Goal: Transaction & Acquisition: Purchase product/service

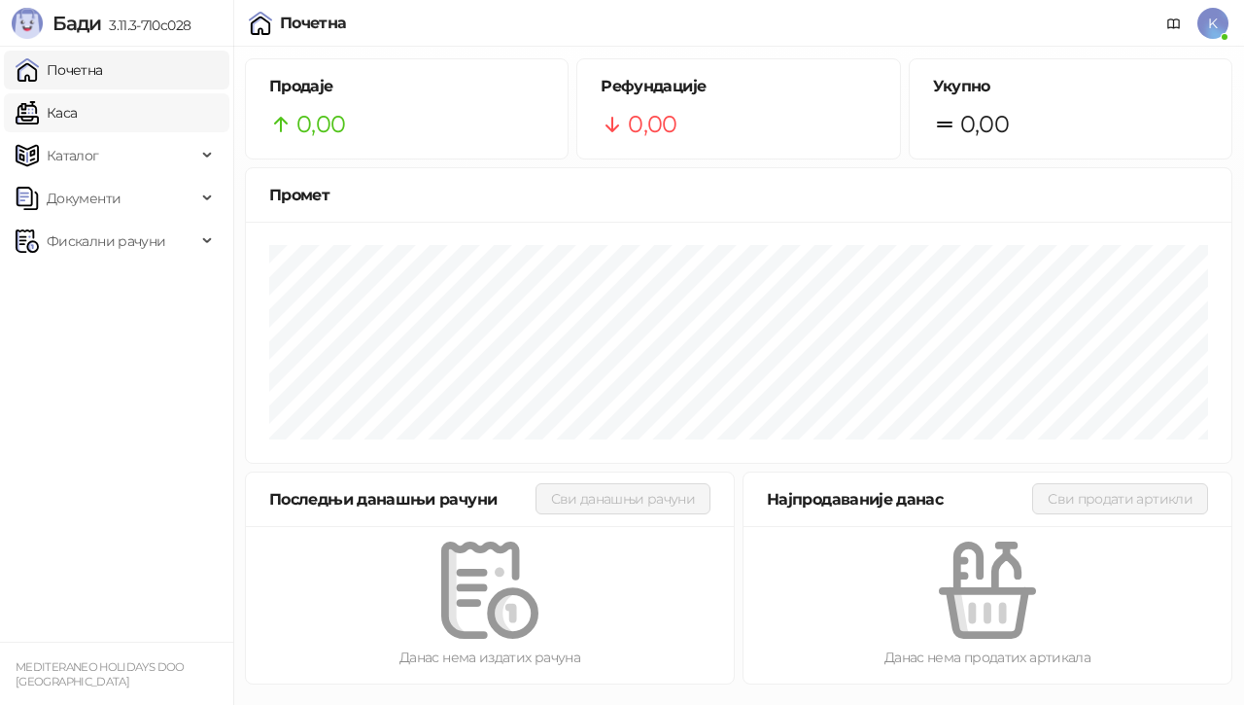
click at [66, 108] on link "Каса" at bounding box center [46, 112] width 61 height 39
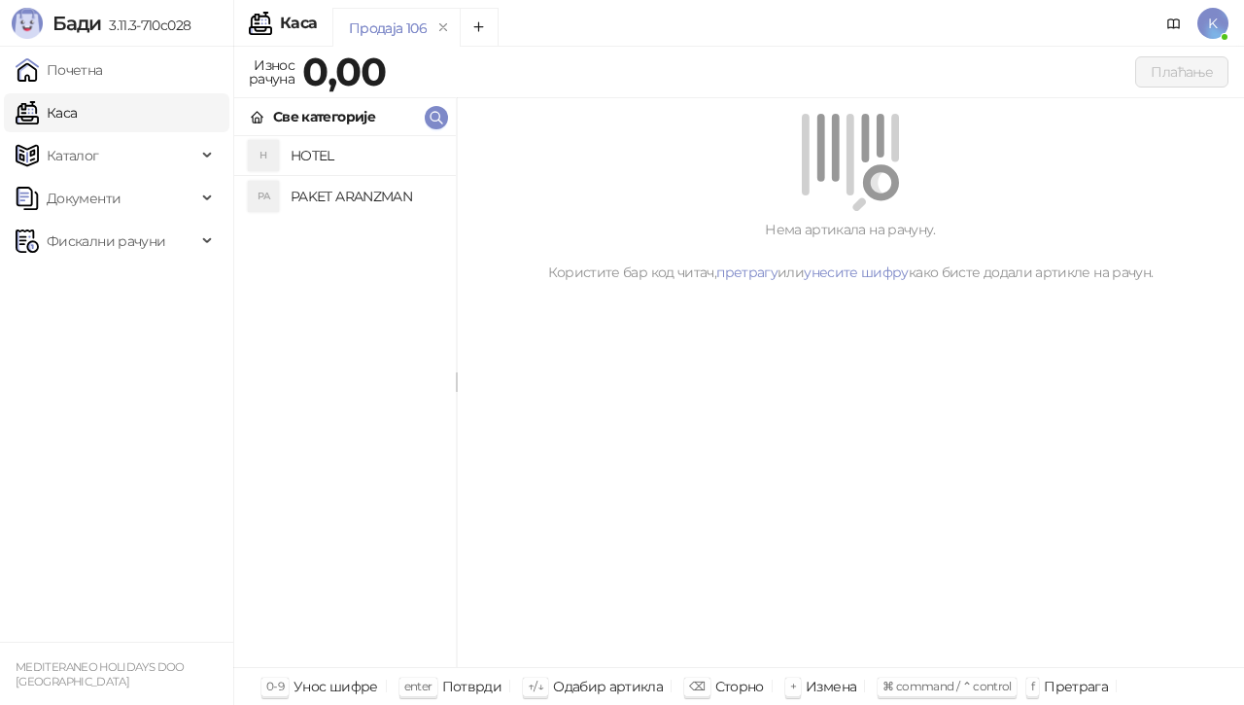
click at [321, 188] on h4 "PAKET ARANZMAN" at bounding box center [366, 196] width 150 height 31
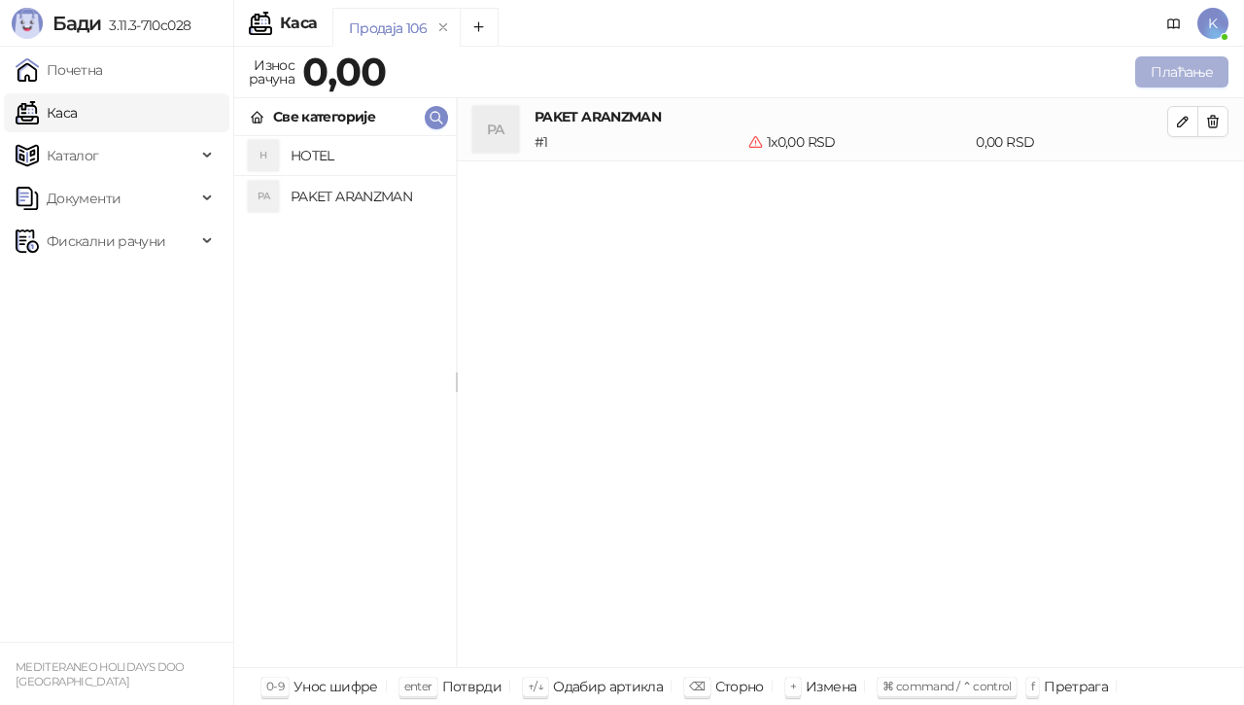
click at [1156, 58] on button "Плаћање" at bounding box center [1181, 71] width 93 height 31
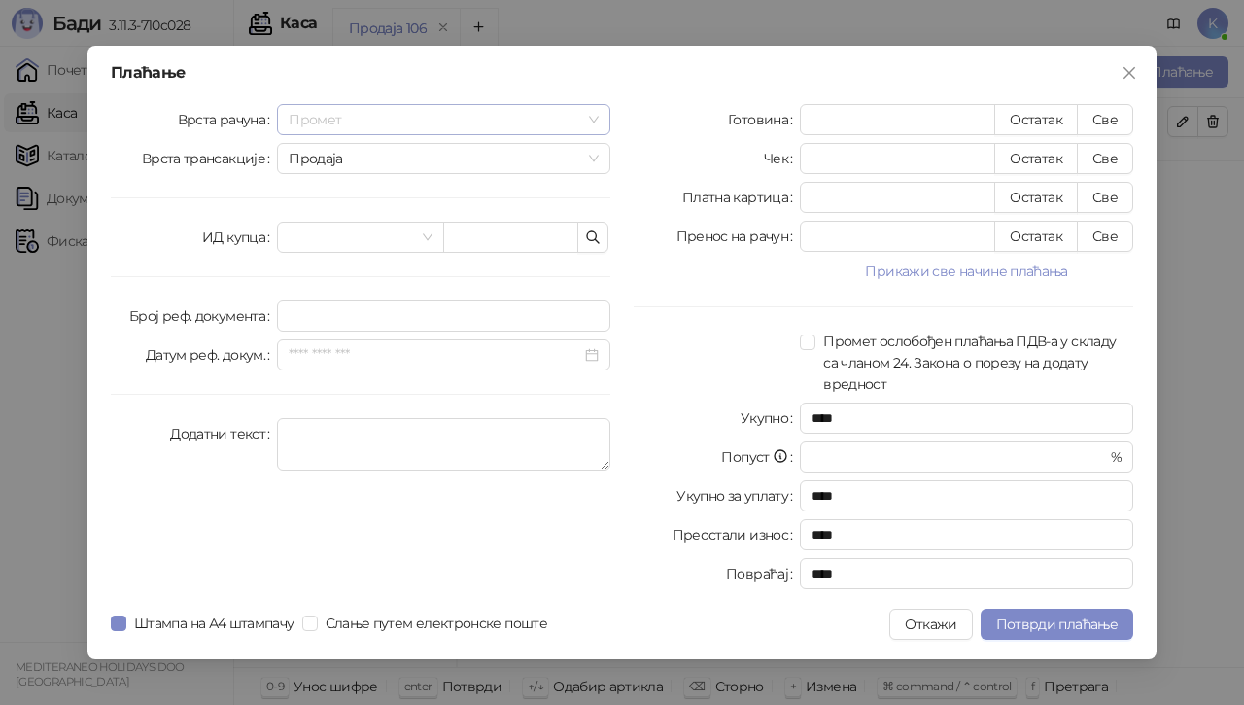
click at [594, 117] on span "Промет" at bounding box center [444, 119] width 310 height 29
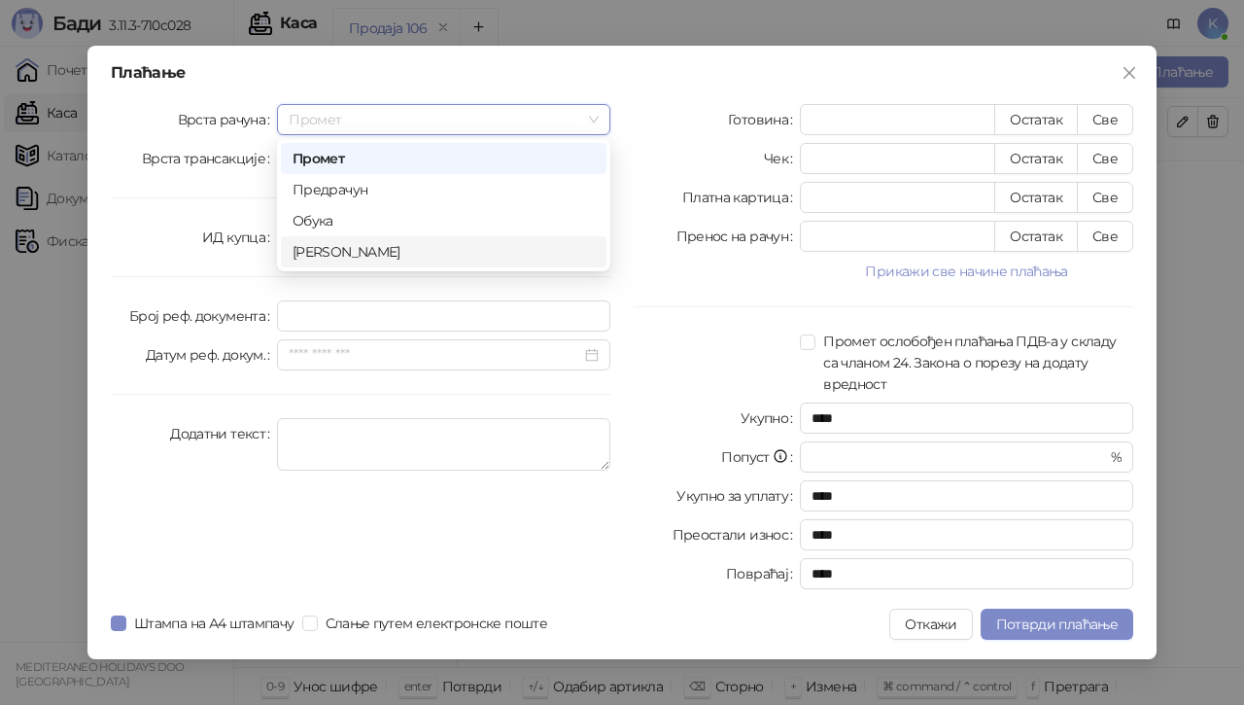
click at [486, 258] on div "[PERSON_NAME]" at bounding box center [444, 251] width 302 height 21
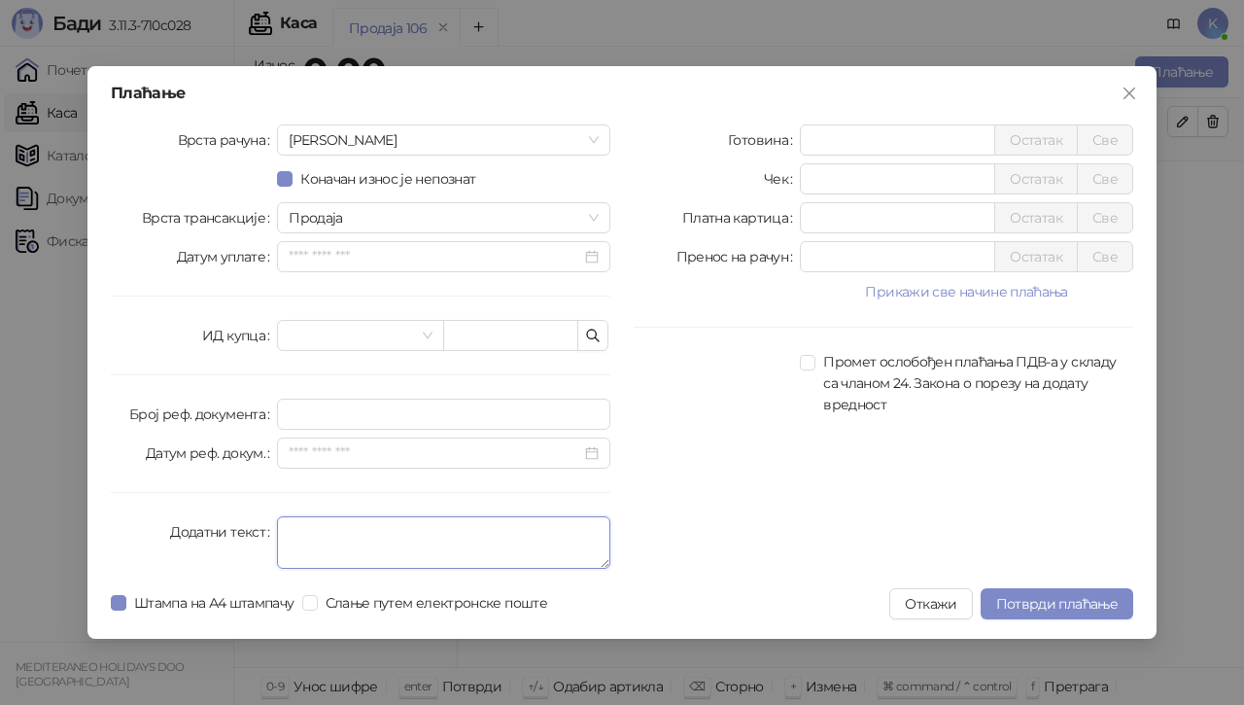
click at [333, 565] on textarea "Додатни текст" at bounding box center [443, 542] width 333 height 52
type textarea "*********"
drag, startPoint x: 830, startPoint y: 215, endPoint x: 532, endPoint y: 276, distance: 304.7
click at [553, 269] on div "Врста рачуна Аванс Коначан износ је непознат Врста трансакције Продаја Датум уп…" at bounding box center [622, 350] width 1046 height 452
type input "******"
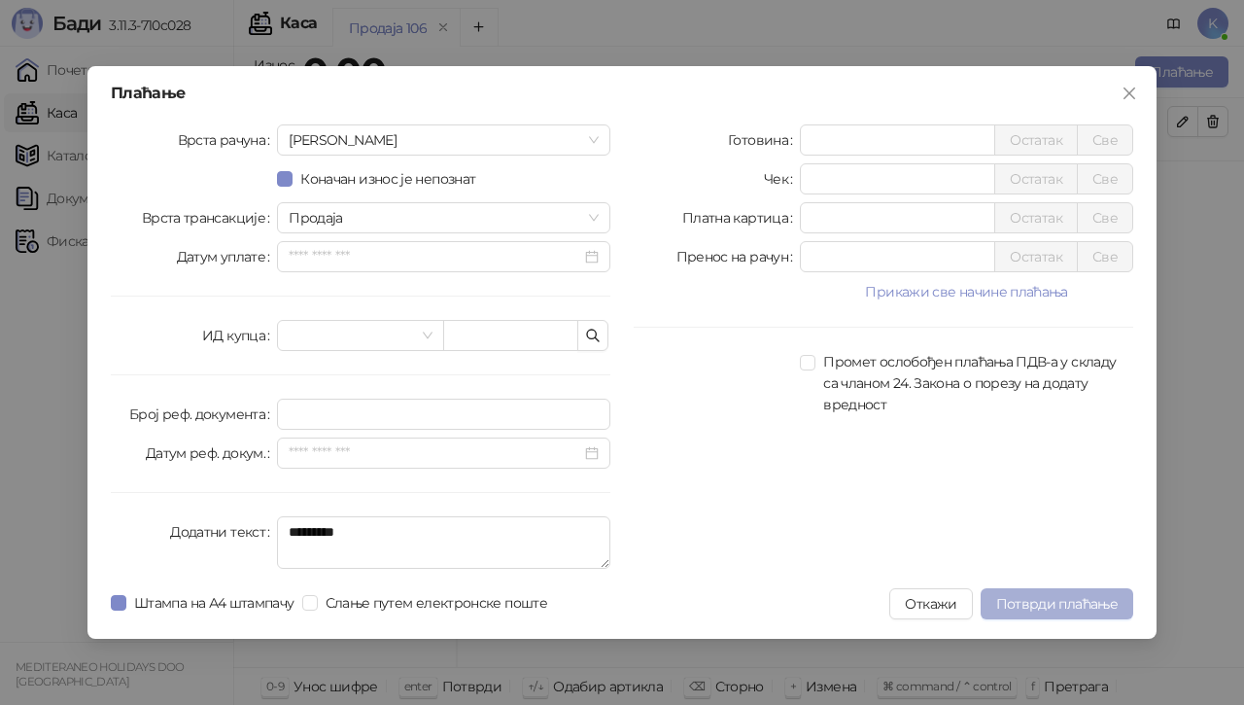
click at [1018, 605] on span "Потврди плаћање" at bounding box center [1057, 603] width 122 height 17
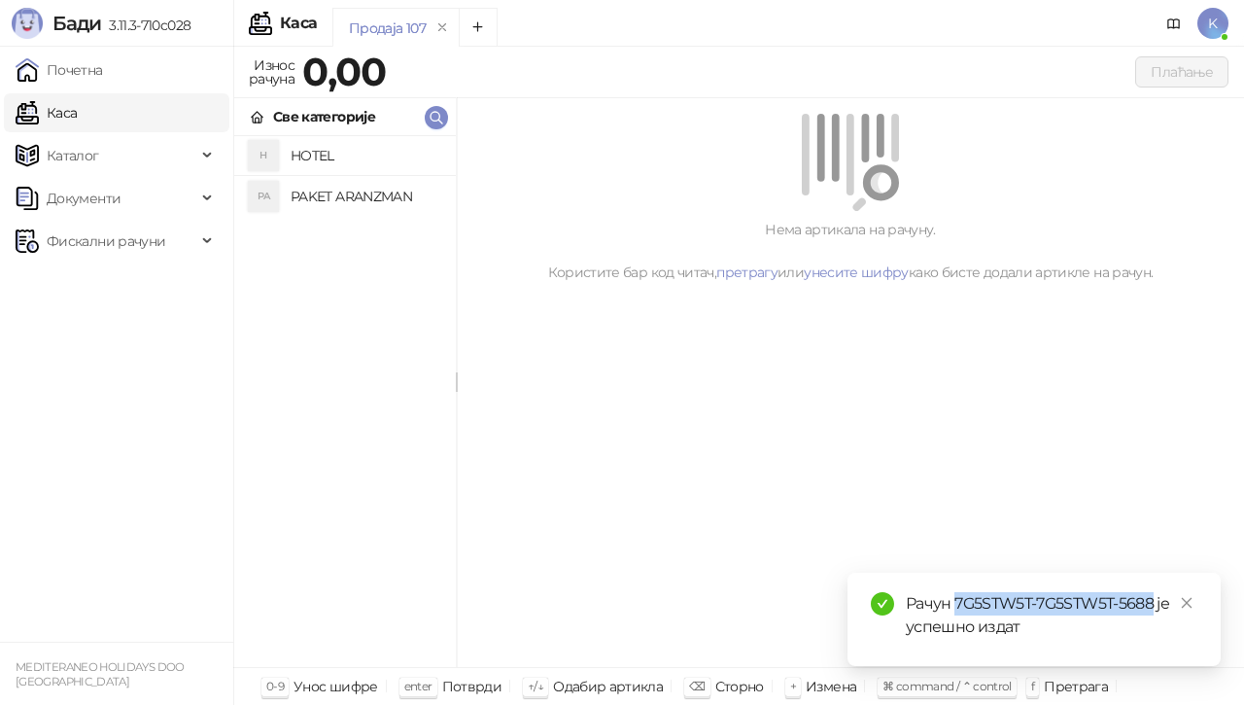
drag, startPoint x: 954, startPoint y: 598, endPoint x: 1156, endPoint y: 608, distance: 202.4
click at [1156, 608] on div "Рачун 7G5STW5T-7G5STW5T-5688 је успешно издат" at bounding box center [1052, 615] width 292 height 47
copy div "7G5STW5T-7G5STW5T-5688"
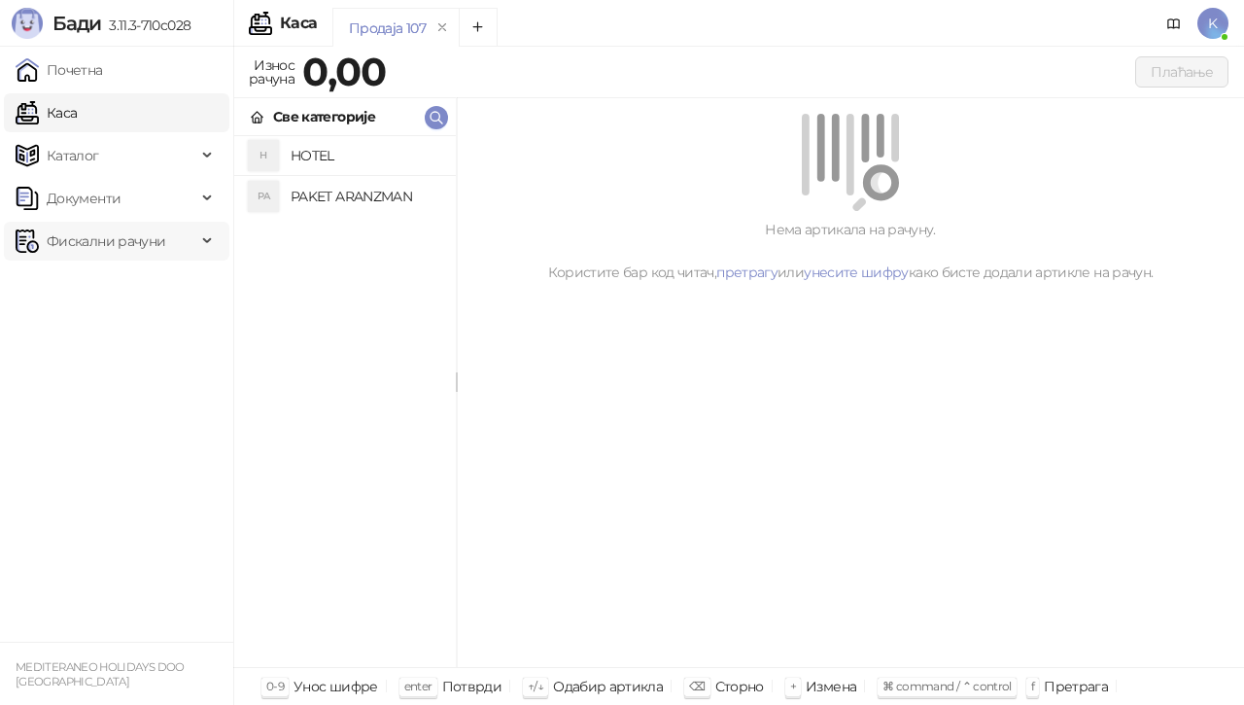
click at [122, 237] on span "Фискални рачуни" at bounding box center [106, 241] width 119 height 39
click at [68, 286] on link "Издати рачуни" at bounding box center [88, 283] width 130 height 39
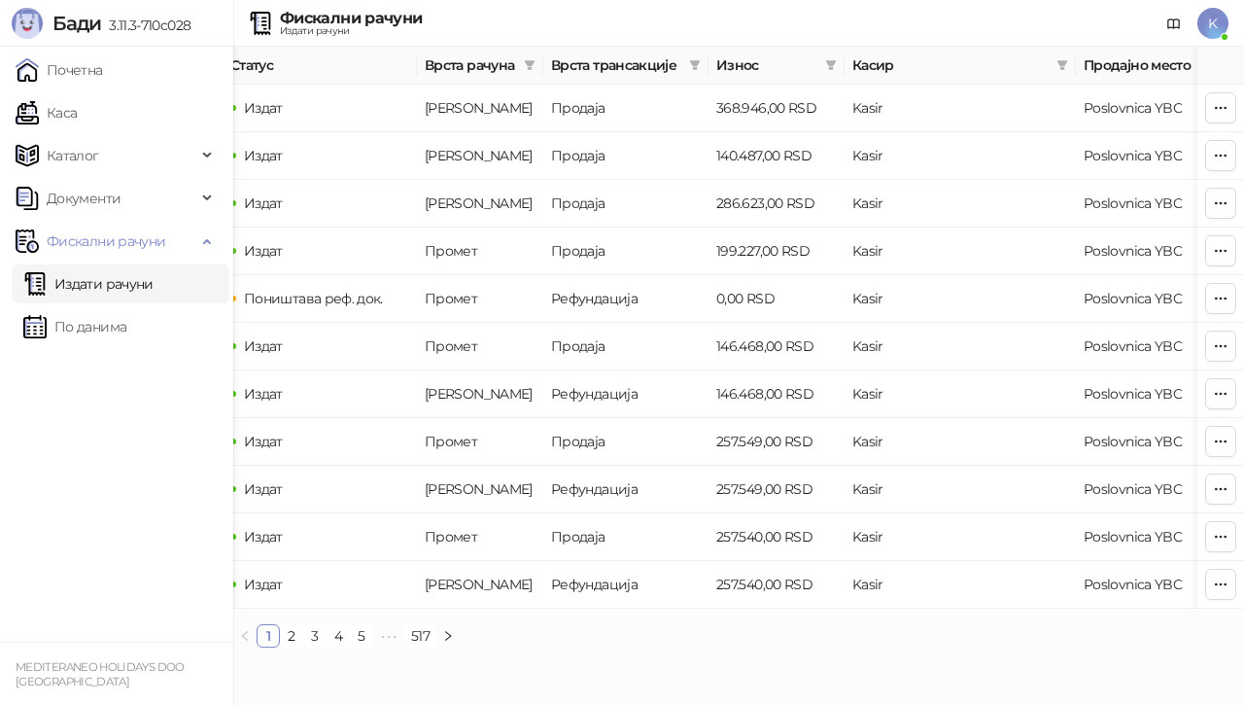
scroll to position [0, 739]
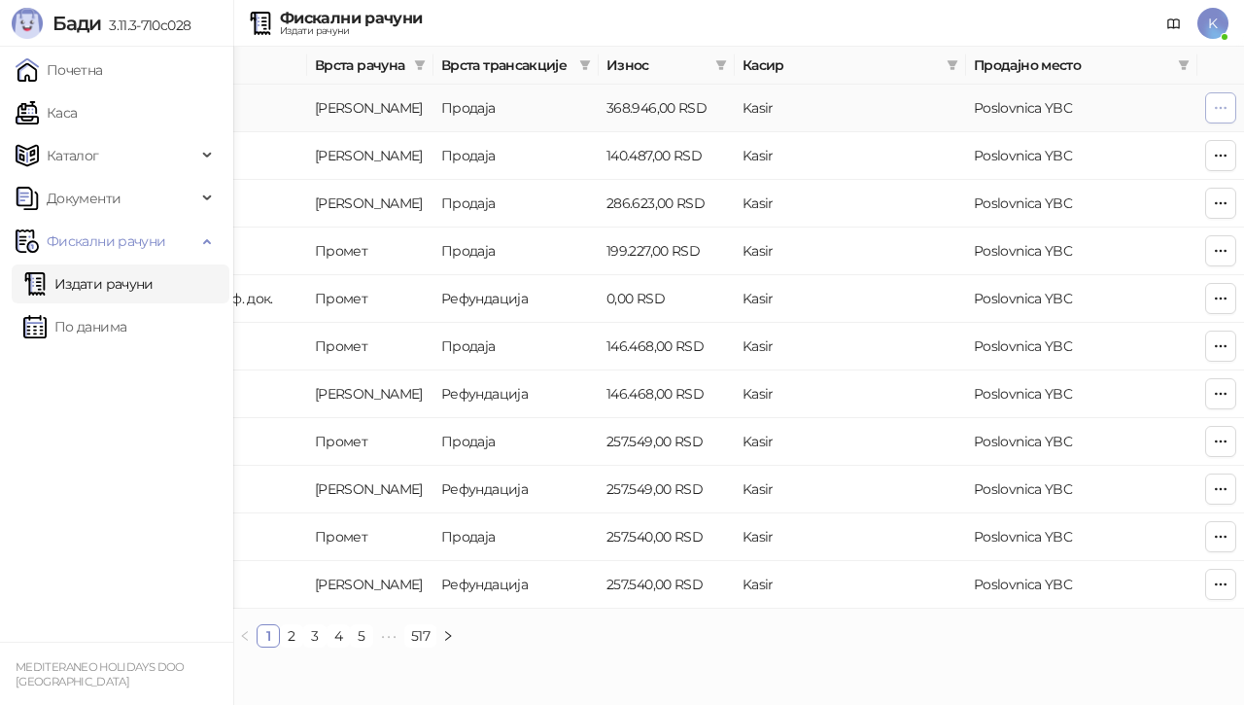
click at [1222, 104] on icon "button" at bounding box center [1221, 108] width 16 height 16
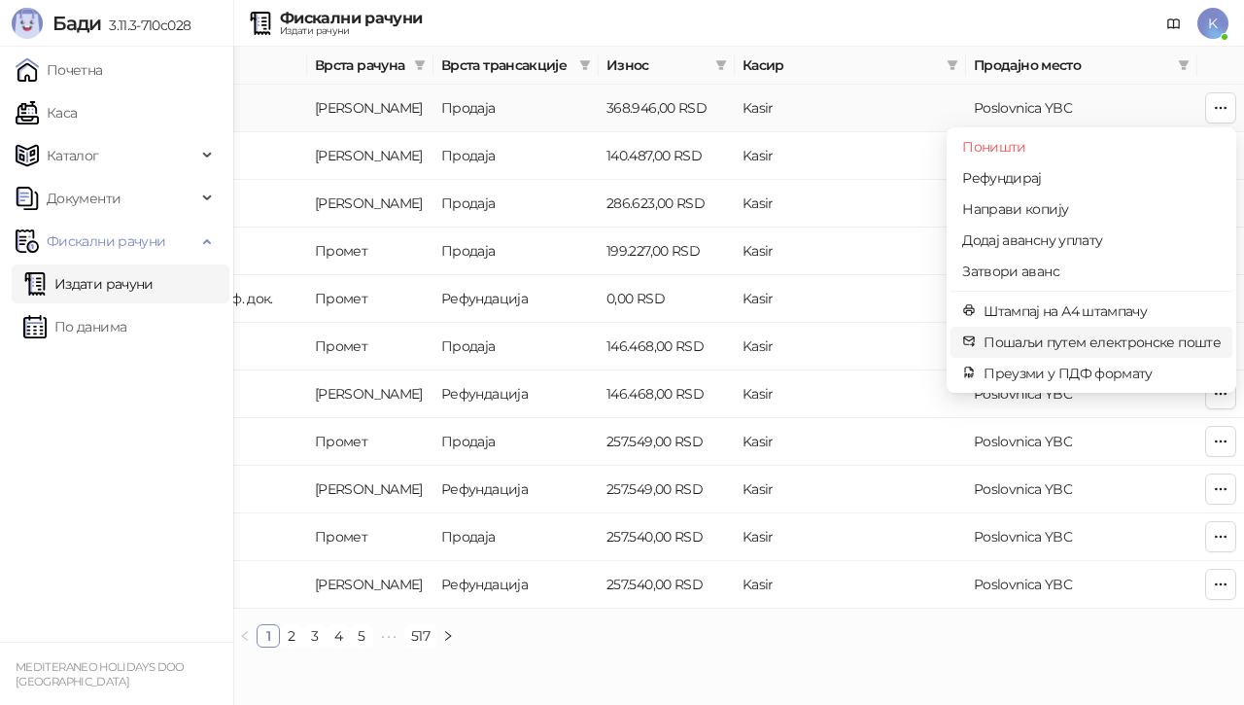
click at [1079, 344] on span "Пошаљи путем електронске поште" at bounding box center [1102, 341] width 237 height 21
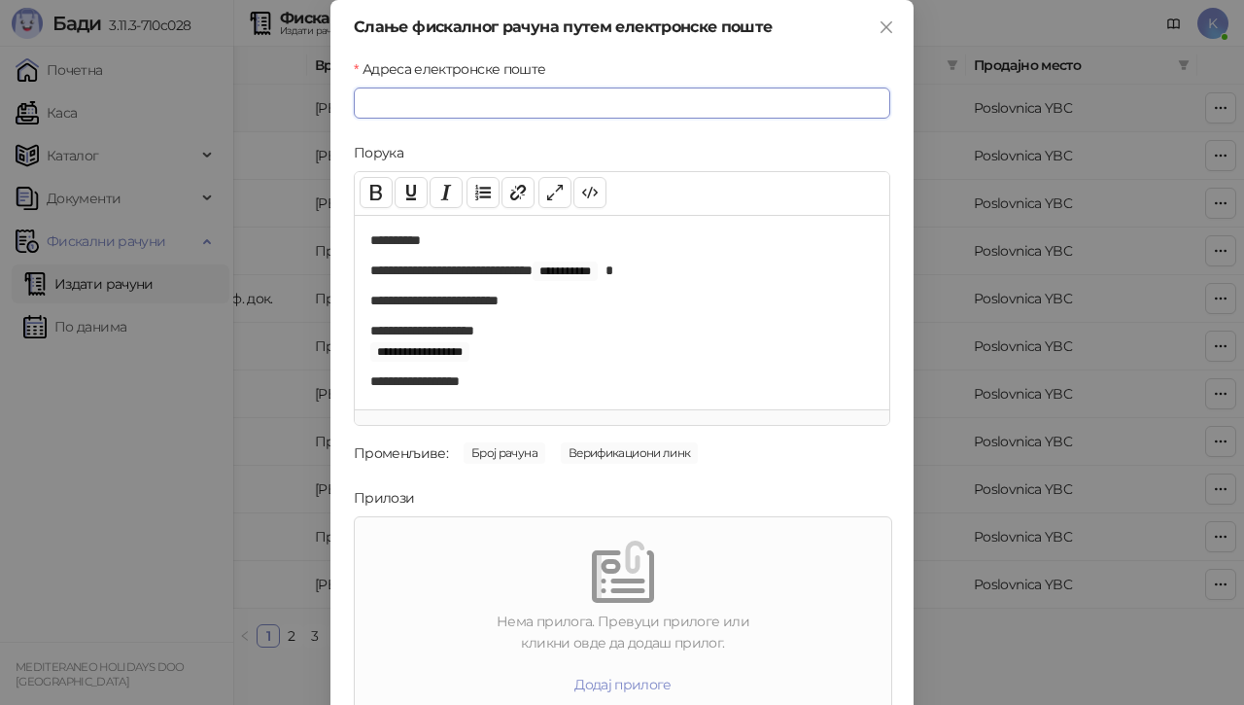
paste input "**********"
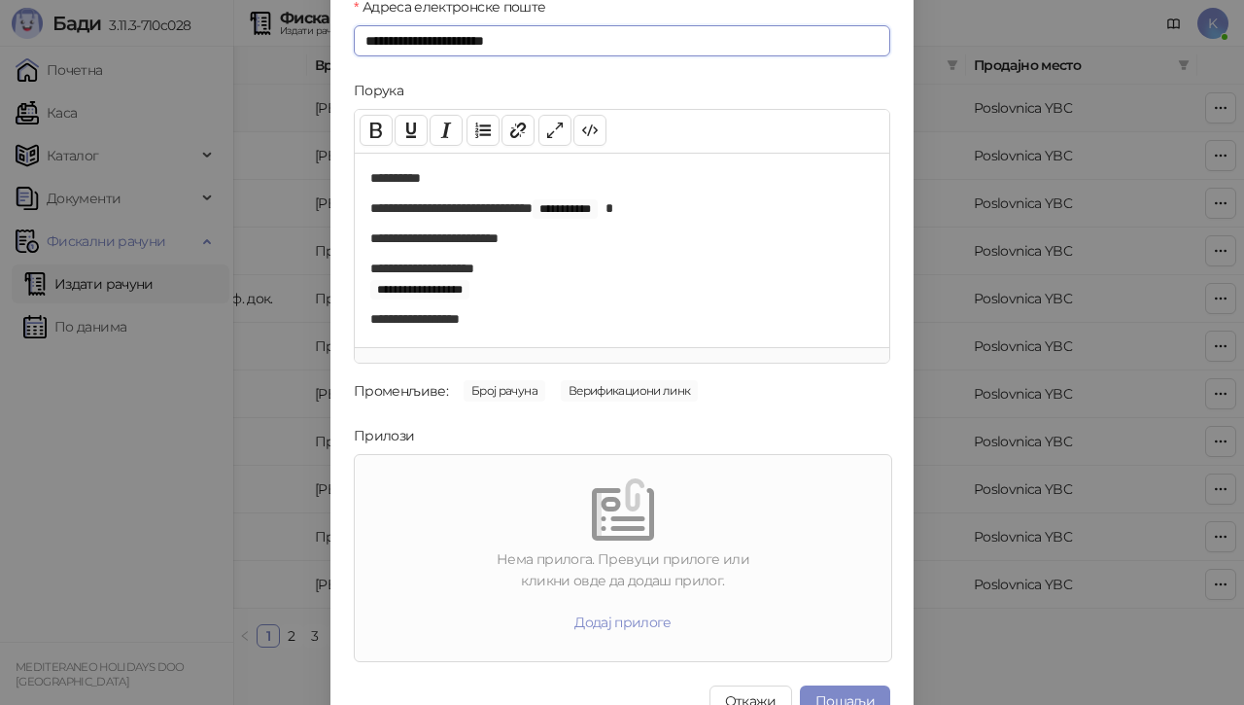
scroll to position [93, 0]
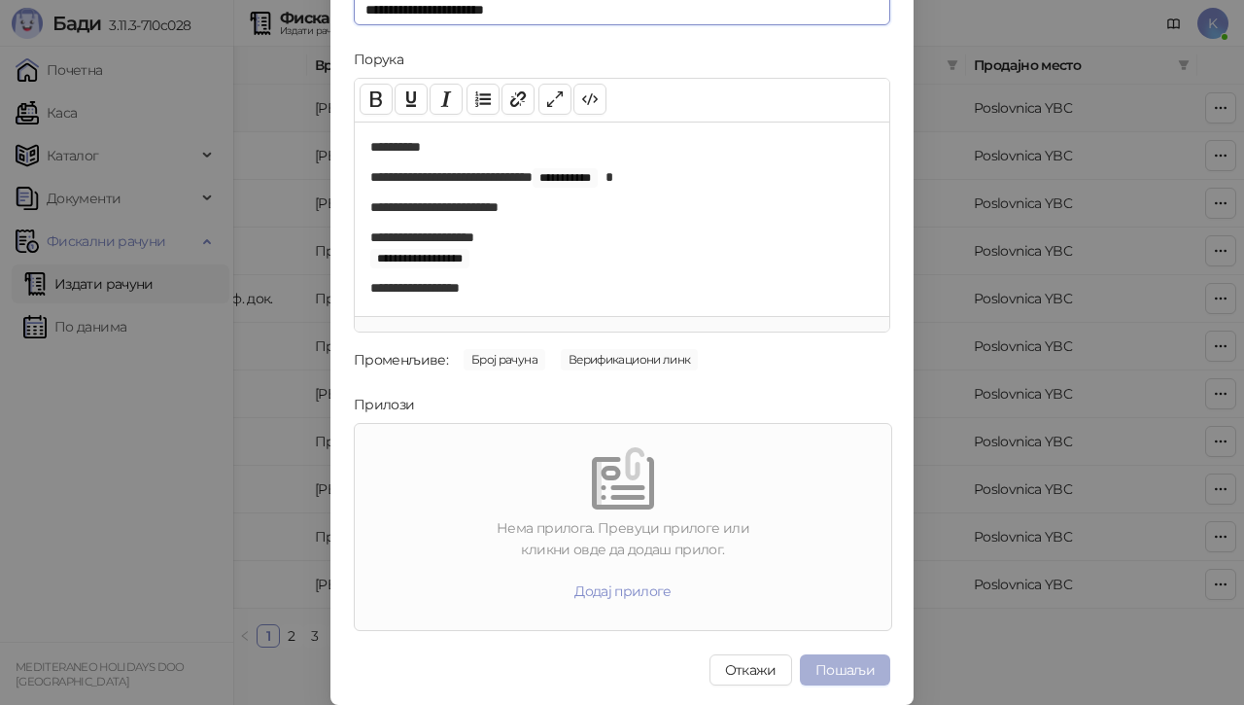
type input "**********"
click at [861, 671] on button "Пошаљи" at bounding box center [845, 669] width 90 height 31
